Goal: Information Seeking & Learning: Learn about a topic

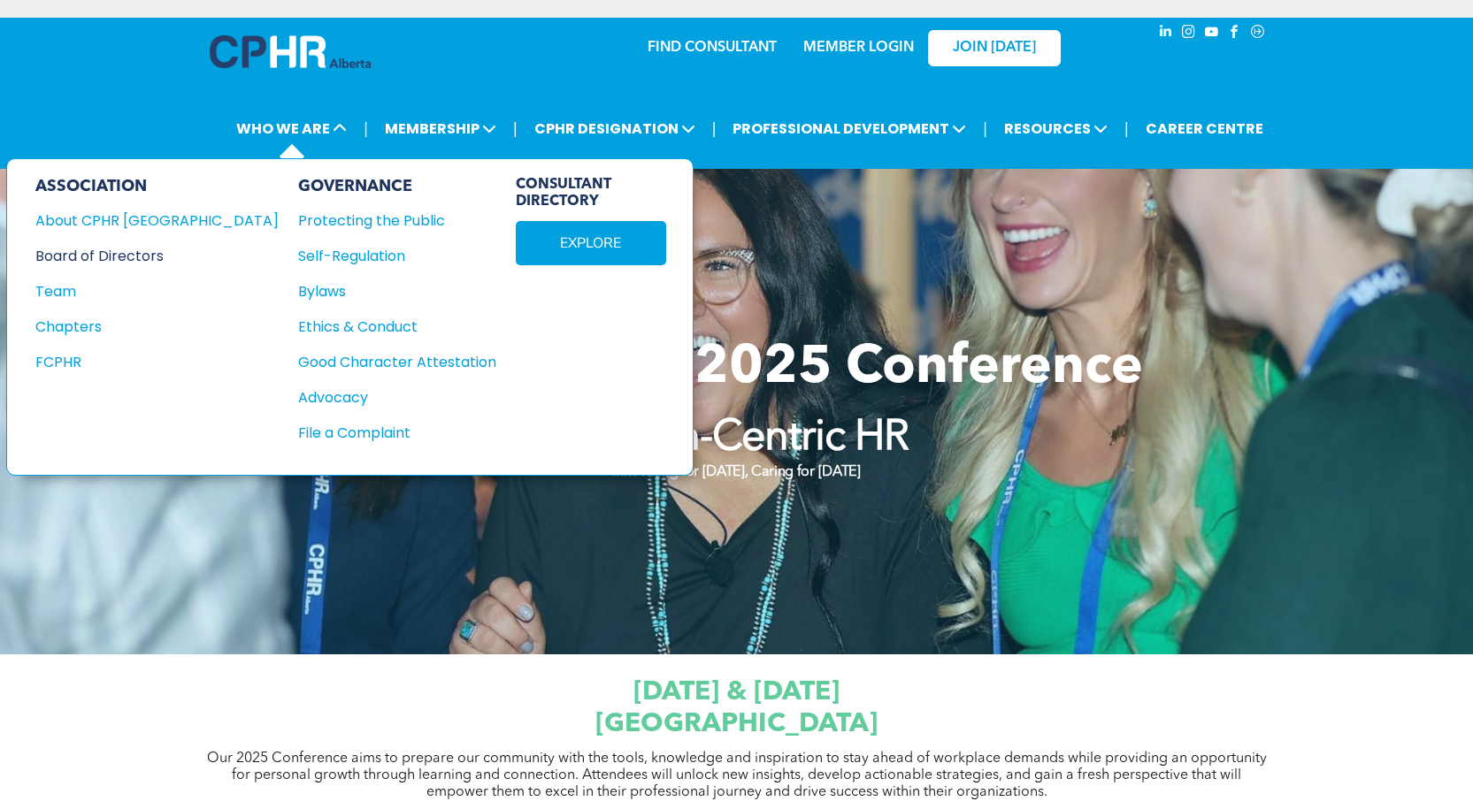
click at [118, 257] on div "Board of Directors" at bounding box center [144, 256] width 219 height 22
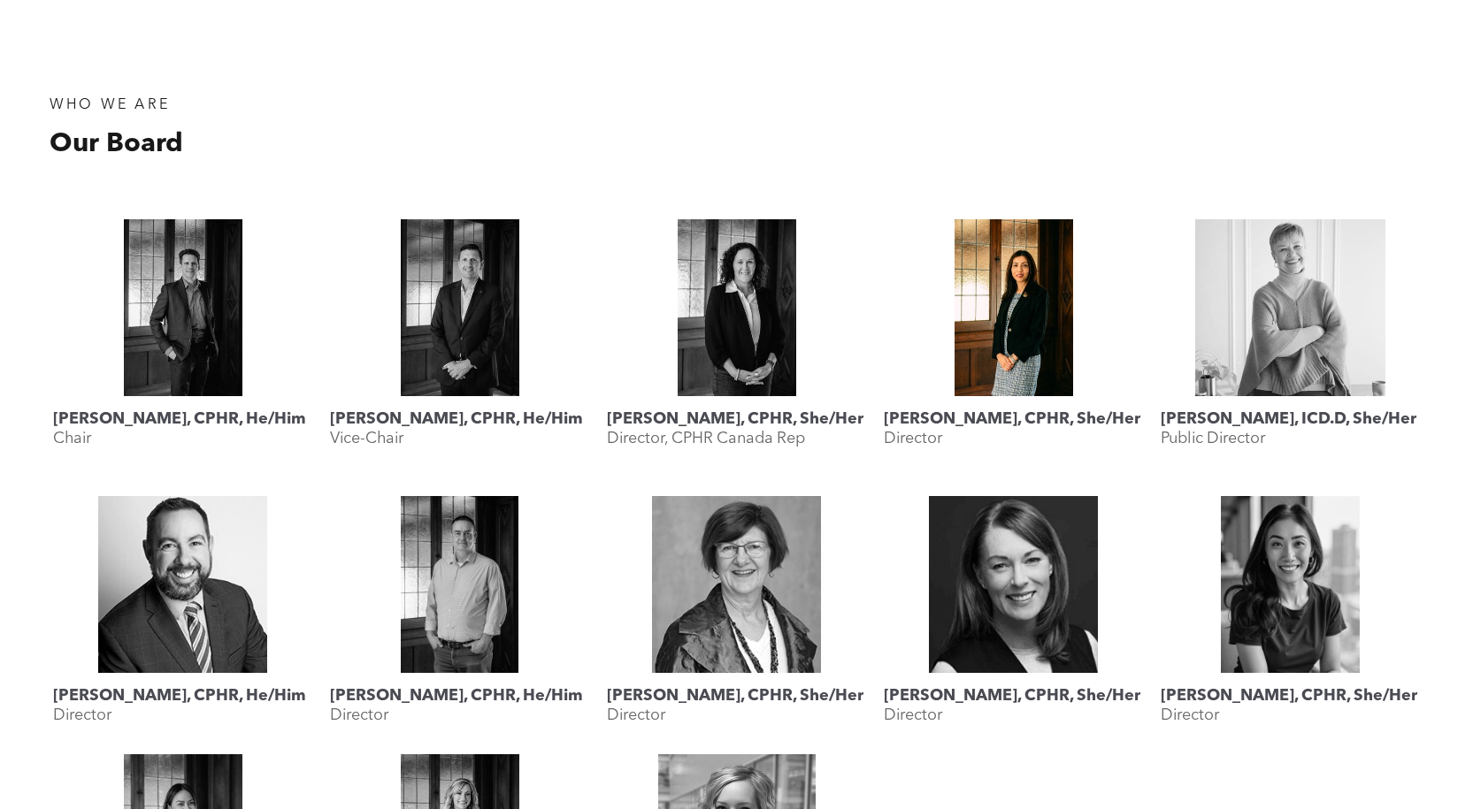
scroll to position [354, 0]
